Goal: Book appointment/travel/reservation

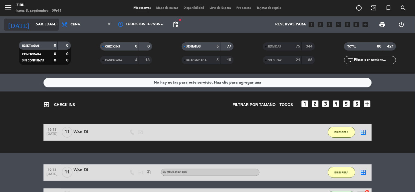
click at [40, 24] on input "sáb. [DATE]" at bounding box center [59, 25] width 52 height 10
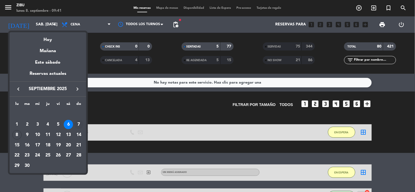
click at [78, 124] on div "7" at bounding box center [78, 124] width 9 height 9
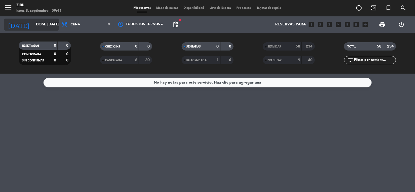
click at [34, 22] on input "dom. [DATE]" at bounding box center [59, 25] width 52 height 10
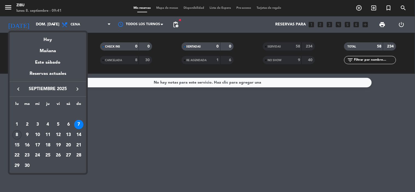
click at [18, 135] on div "8" at bounding box center [16, 135] width 9 height 9
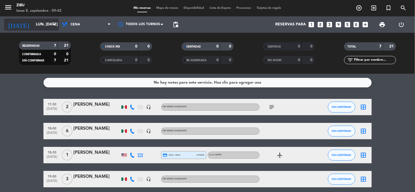
click at [33, 25] on input "lun. [DATE]" at bounding box center [59, 25] width 52 height 10
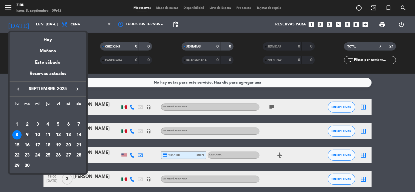
click at [26, 135] on div "9" at bounding box center [27, 135] width 9 height 9
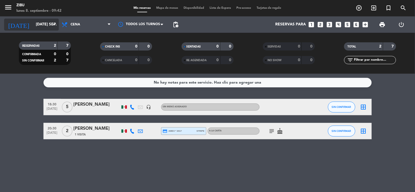
click at [34, 25] on input "[DATE] sep." at bounding box center [59, 25] width 52 height 10
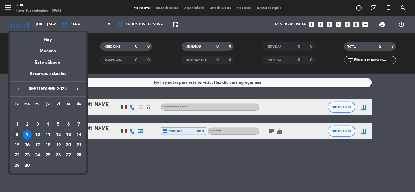
click at [16, 135] on div "8" at bounding box center [16, 135] width 9 height 9
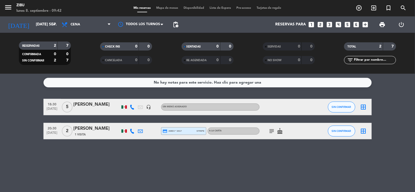
type input "lun. [DATE]"
